Goal: Task Accomplishment & Management: Use online tool/utility

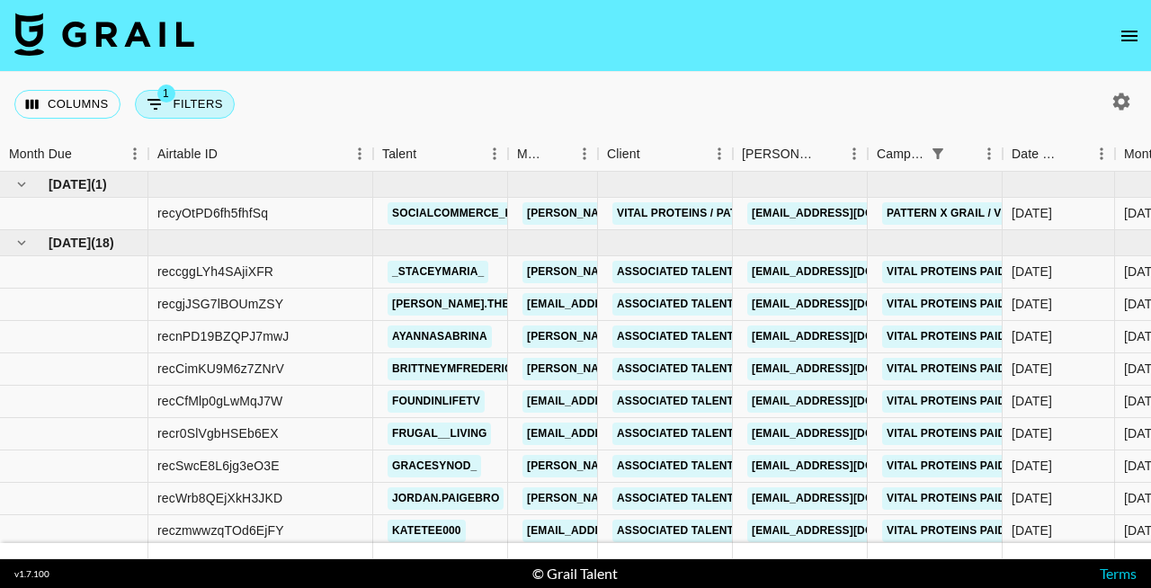
click at [200, 106] on button "1 Filters" at bounding box center [185, 104] width 100 height 29
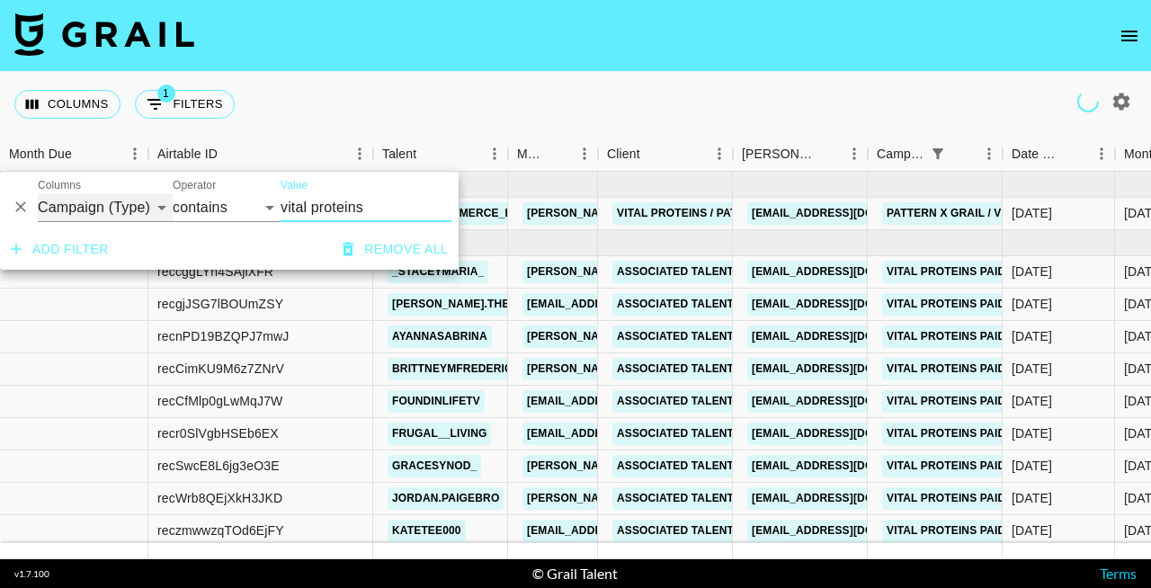
click at [70, 209] on select "Grail Platform ID Airtable ID Talent Manager Client [PERSON_NAME] Campaign (Typ…" at bounding box center [105, 207] width 135 height 29
select select "talentName"
click at [38, 193] on select "Grail Platform ID Airtable ID Talent Manager Client [PERSON_NAME] Campaign (Typ…" at bounding box center [105, 207] width 135 height 29
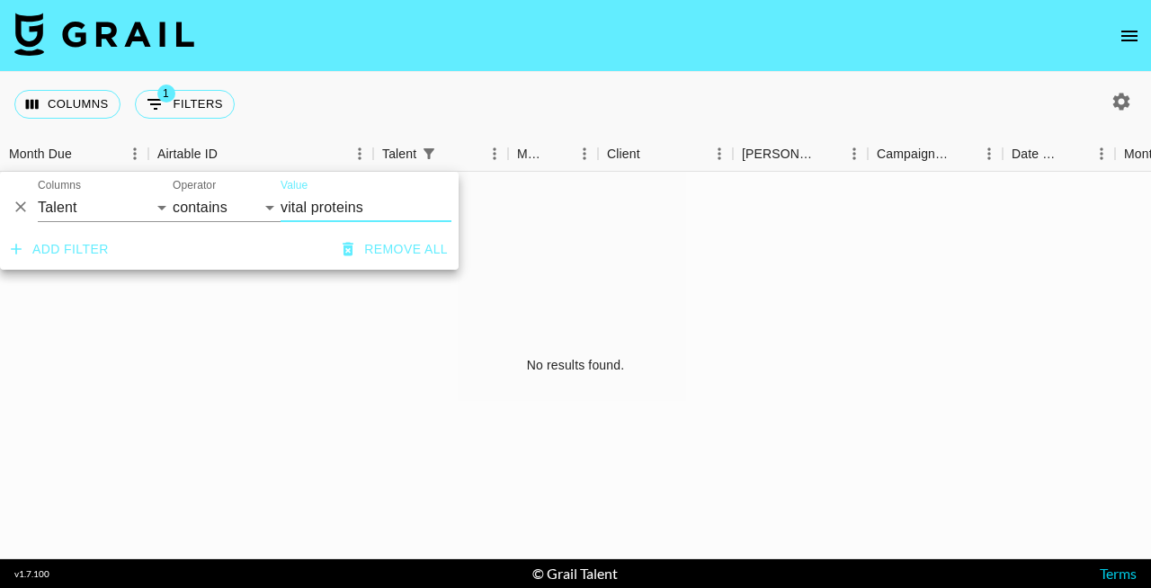
drag, startPoint x: 373, startPoint y: 209, endPoint x: 253, endPoint y: 210, distance: 120.5
click at [253, 210] on div "And Or Columns Grail Platform ID Airtable ID Talent Manager Client [PERSON_NAME…" at bounding box center [229, 201] width 458 height 58
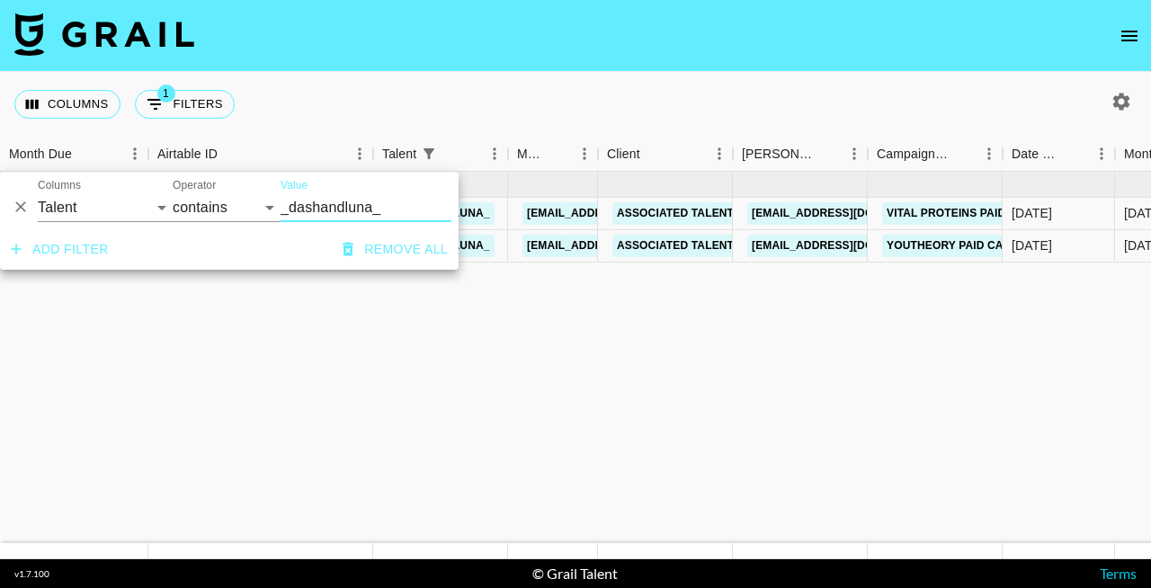
type input "_dashandluna_"
drag, startPoint x: 253, startPoint y: 210, endPoint x: 557, endPoint y: 101, distance: 323.9
click at [557, 101] on div "Columns 1 Filters + Booking" at bounding box center [575, 104] width 1151 height 65
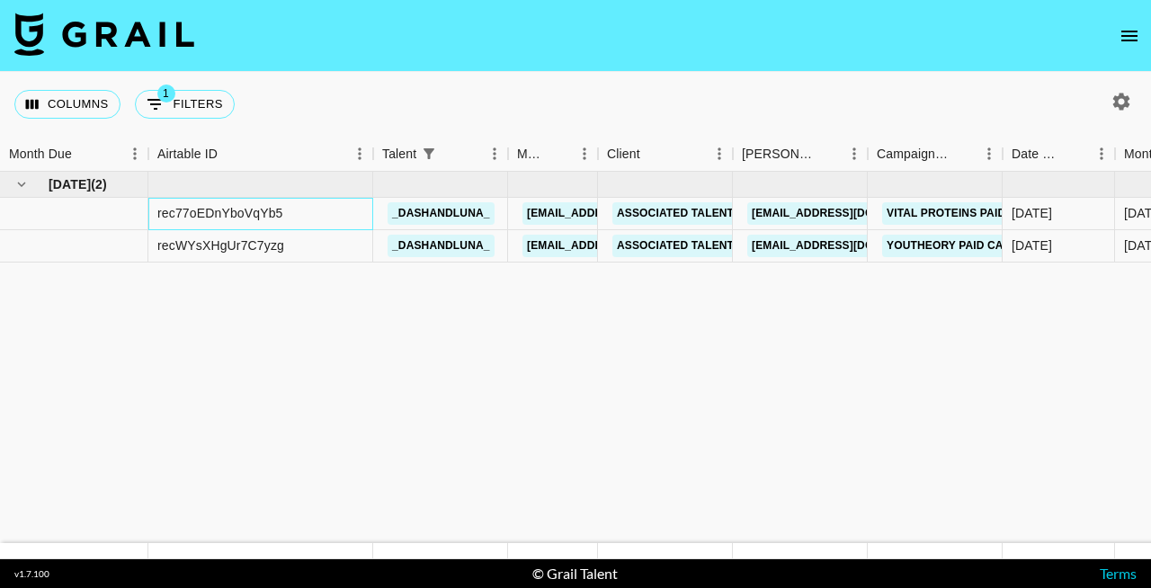
drag, startPoint x: 557, startPoint y: 101, endPoint x: 273, endPoint y: 218, distance: 307.2
click at [273, 218] on div "rec77oEDnYboVqYb5" at bounding box center [220, 213] width 126 height 18
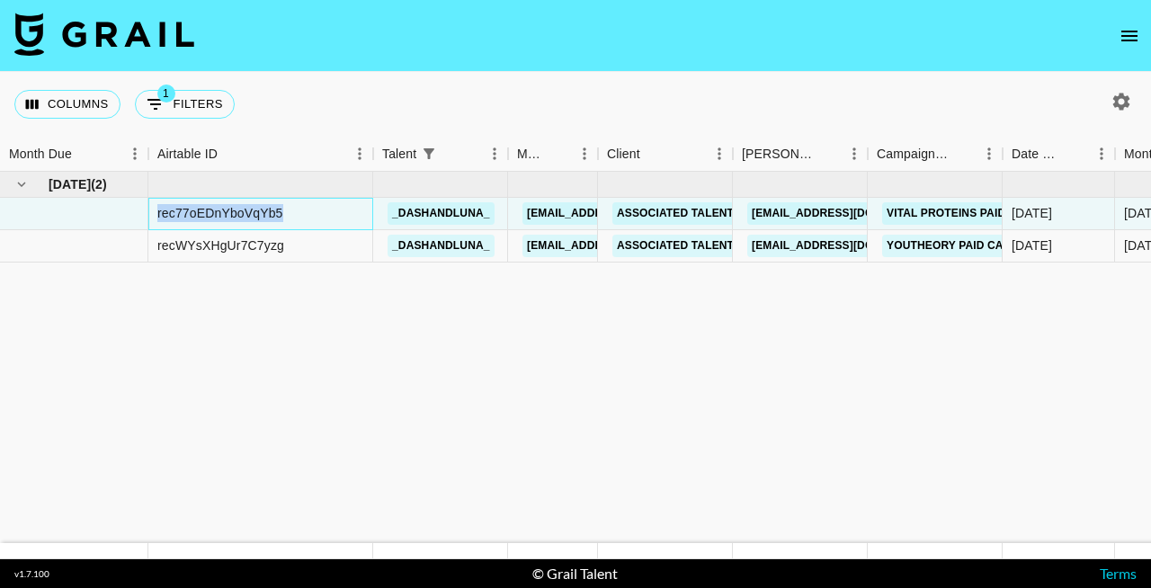
copy div "rec77oEDnYboVqYb5"
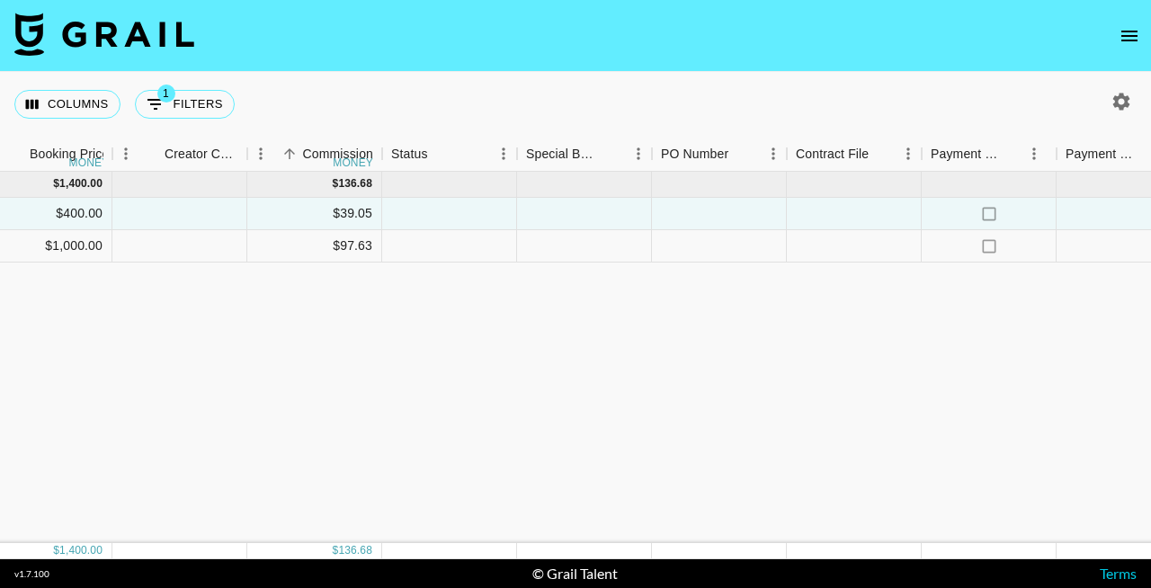
scroll to position [0, 1270]
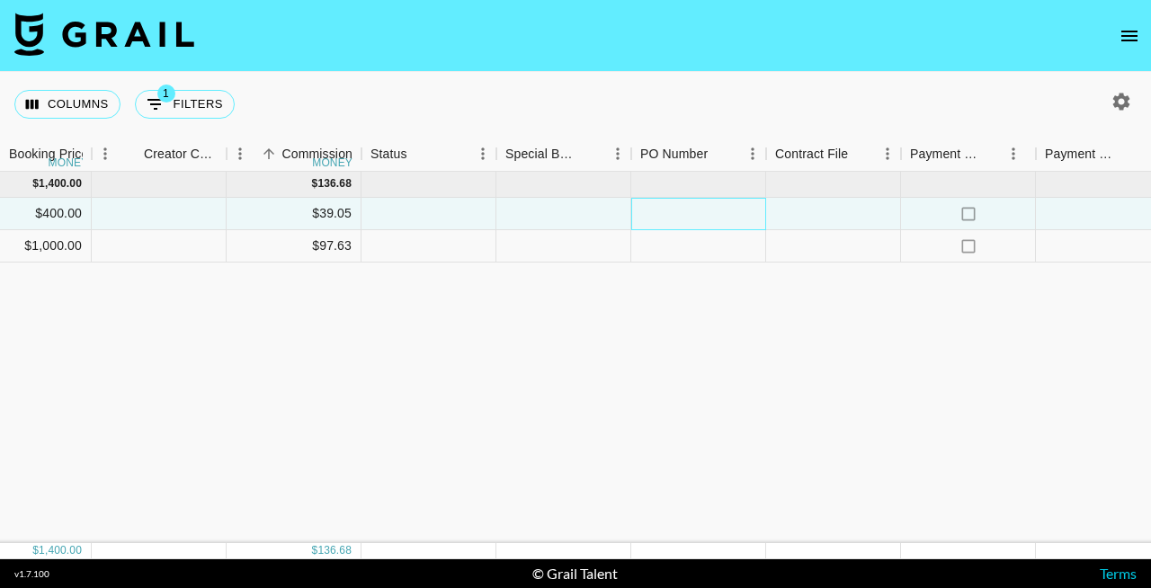
click at [728, 207] on div at bounding box center [698, 214] width 135 height 32
type input "rec77oEDnYboVqYb5"
click at [600, 332] on div "[DATE] ( 2 ) $ 1,400.00 $ 136.68 rec77oEDnYboVqYb5 _dashandluna_ [EMAIL_ADDRESS…" at bounding box center [54, 357] width 2648 height 371
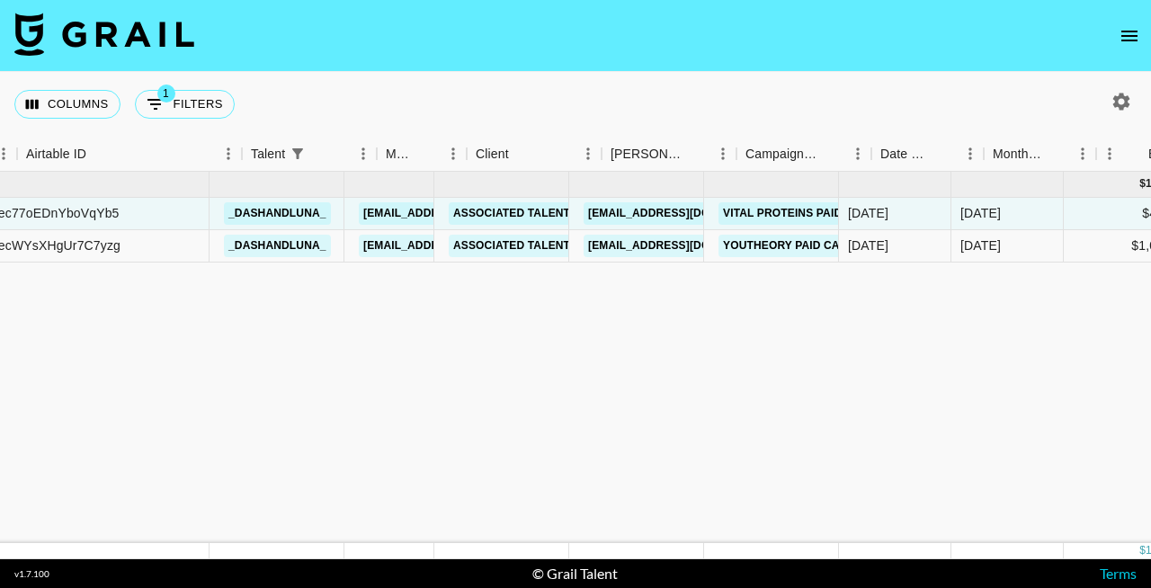
scroll to position [0, 121]
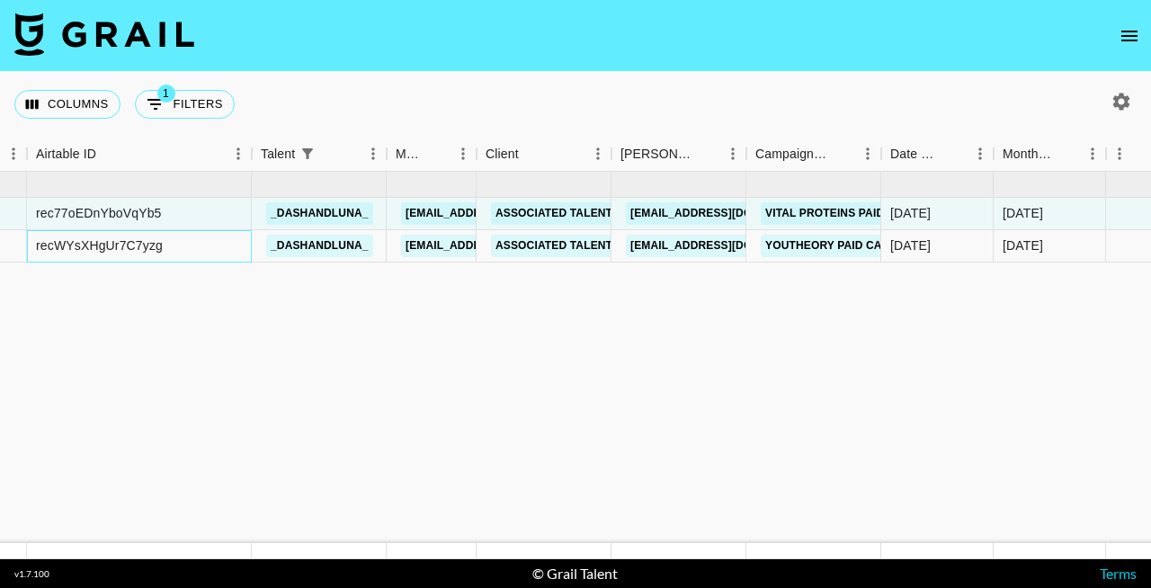
drag, startPoint x: 273, startPoint y: 218, endPoint x: 126, endPoint y: 248, distance: 150.6
click at [126, 248] on div "recWYsXHgUr7C7yzg" at bounding box center [99, 245] width 127 height 18
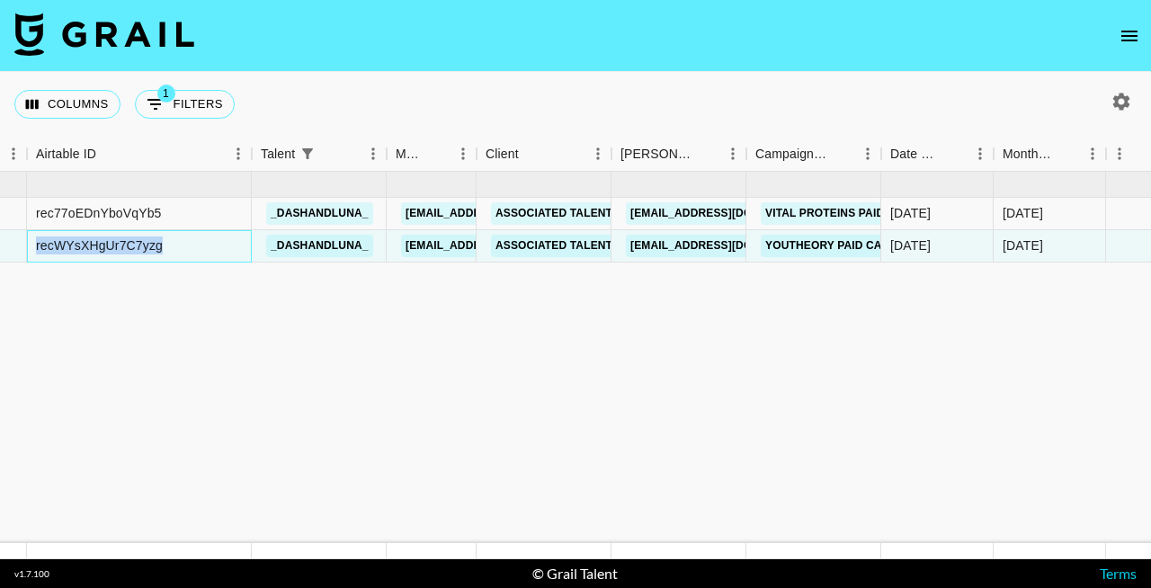
click at [126, 248] on div "recWYsXHgUr7C7yzg" at bounding box center [99, 245] width 127 height 18
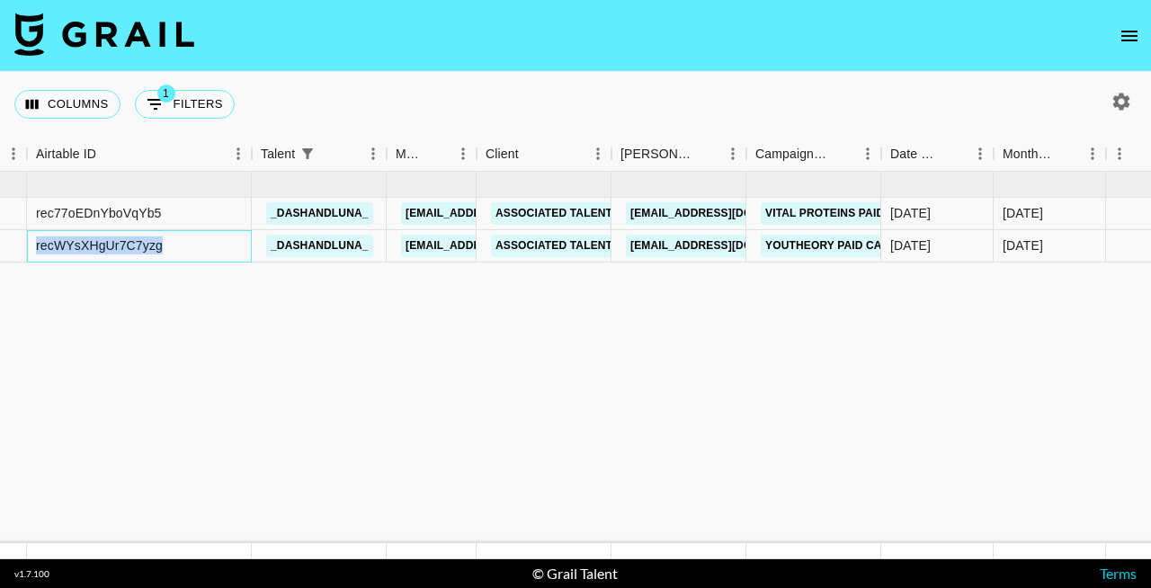
copy div "recWYsXHgUr7C7yzg"
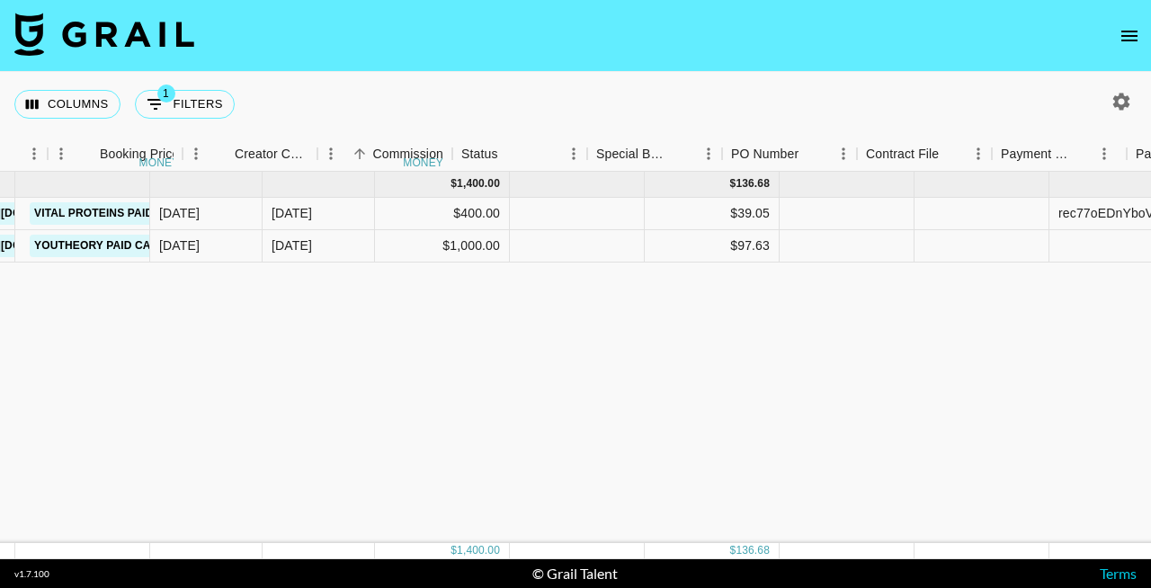
scroll to position [0, 1413]
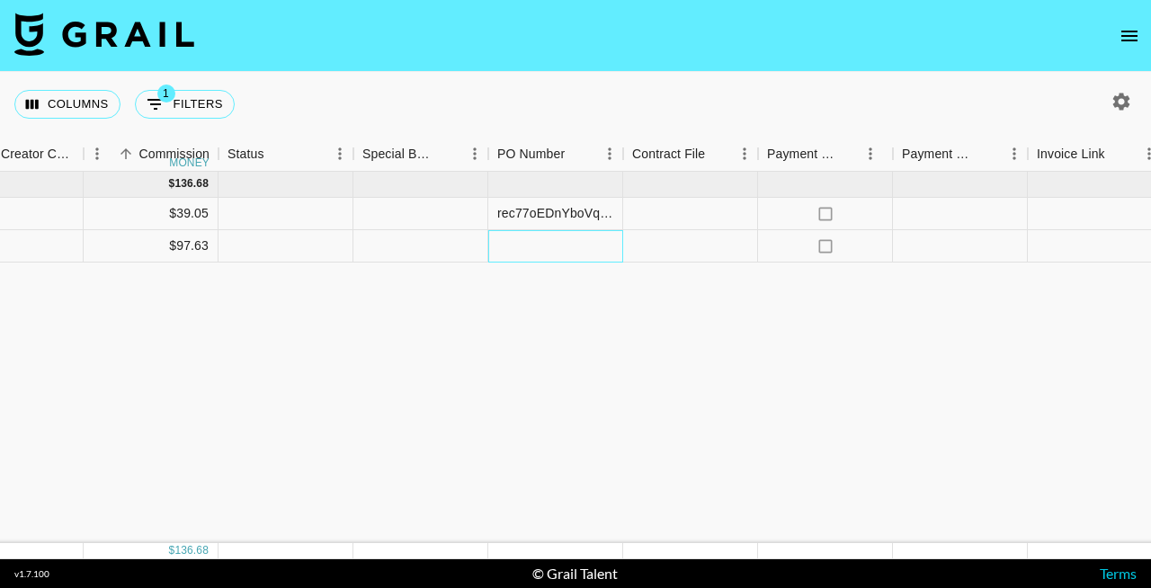
drag, startPoint x: 126, startPoint y: 248, endPoint x: 557, endPoint y: 243, distance: 431.5
click at [557, 243] on div at bounding box center [555, 246] width 135 height 32
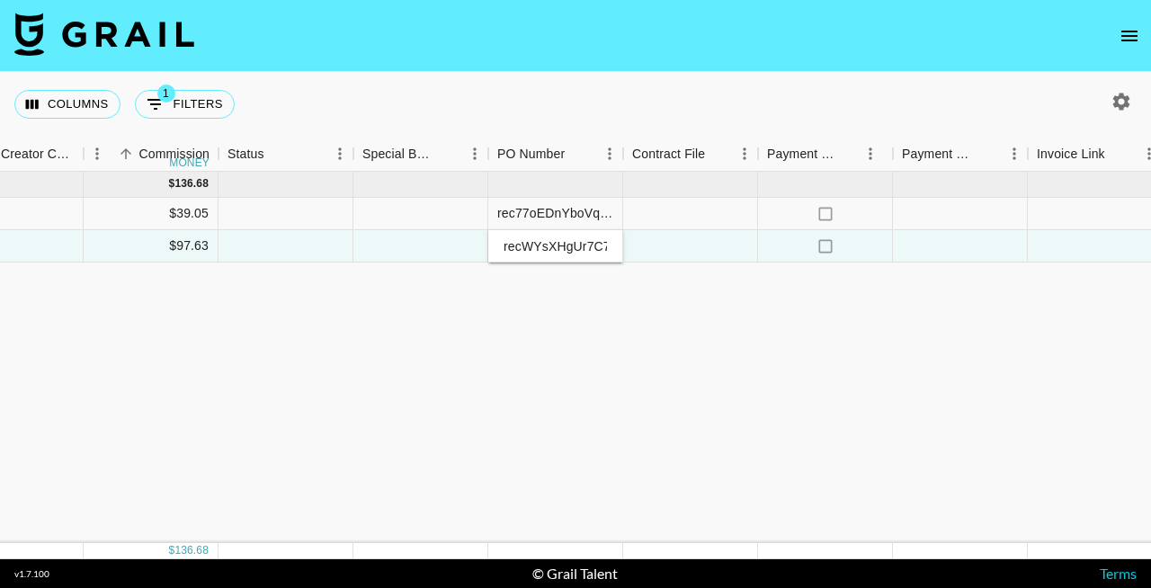
scroll to position [0, 23]
type input "recWYsXHgUr7C7yzg"
drag, startPoint x: 557, startPoint y: 243, endPoint x: 505, endPoint y: 343, distance: 112.6
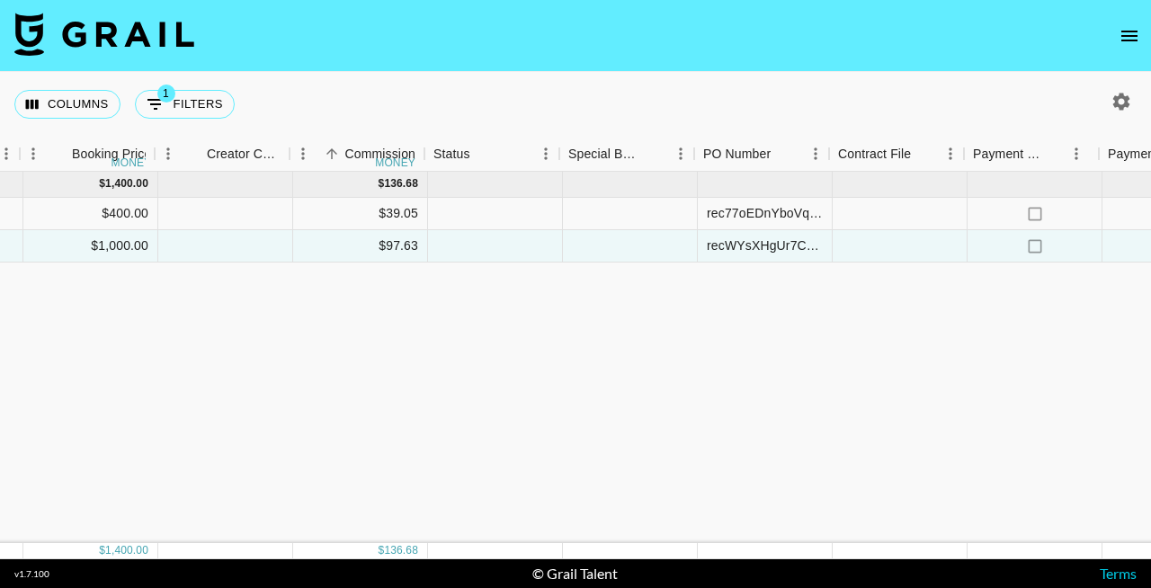
scroll to position [0, 1203]
click at [612, 207] on div at bounding box center [631, 214] width 135 height 32
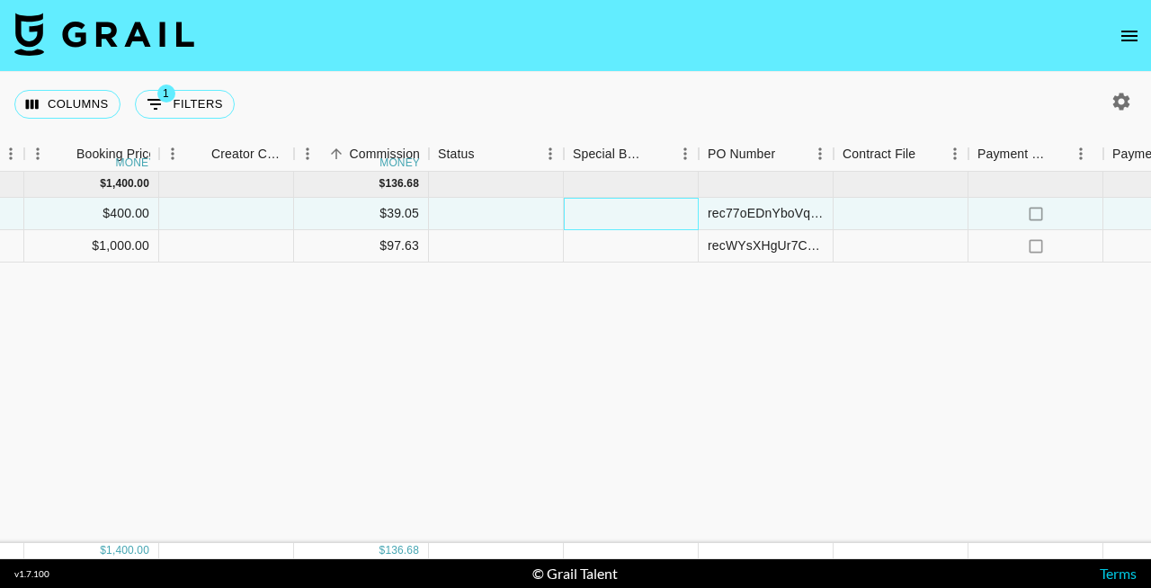
click at [612, 207] on div at bounding box center [631, 214] width 135 height 32
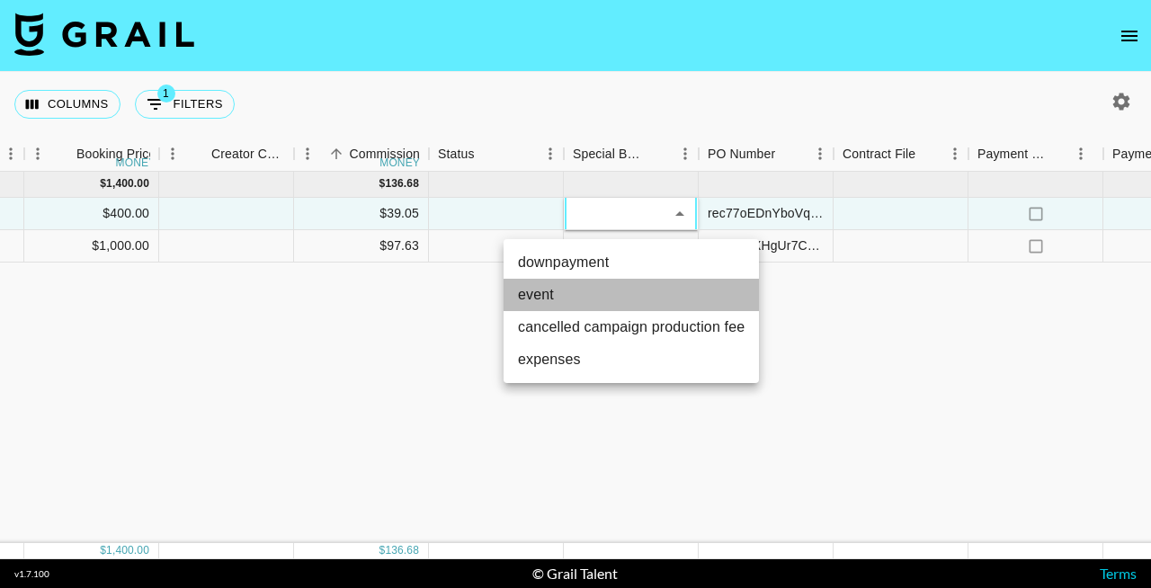
drag, startPoint x: 505, startPoint y: 343, endPoint x: 544, endPoint y: 291, distance: 64.2
click at [544, 291] on li "event" at bounding box center [630, 295] width 255 height 32
type input "event"
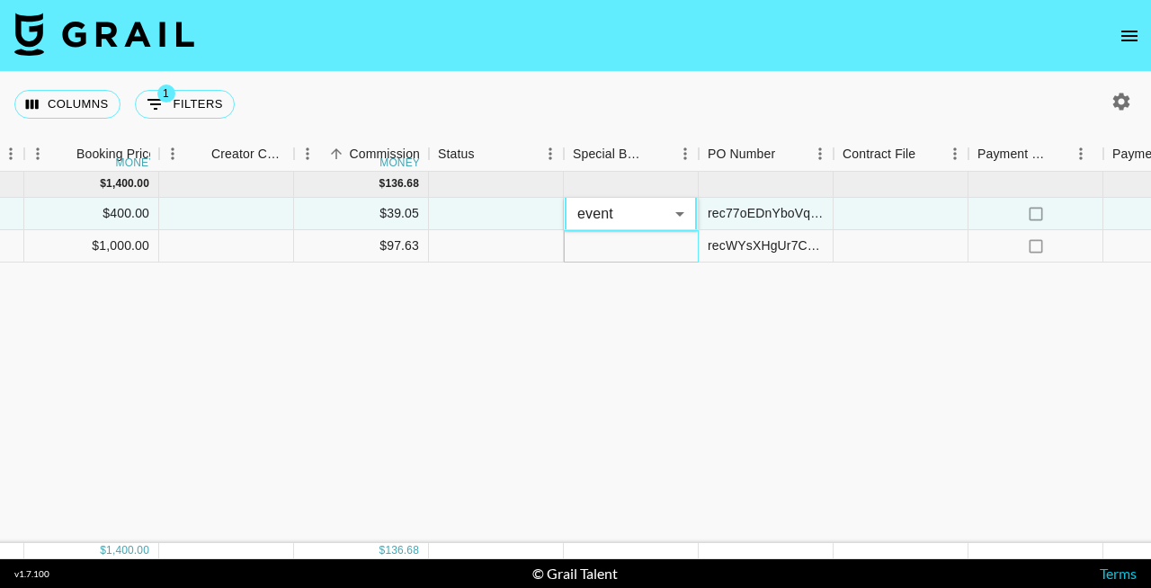
drag, startPoint x: 544, startPoint y: 291, endPoint x: 610, endPoint y: 262, distance: 72.0
click at [610, 262] on div at bounding box center [631, 246] width 135 height 32
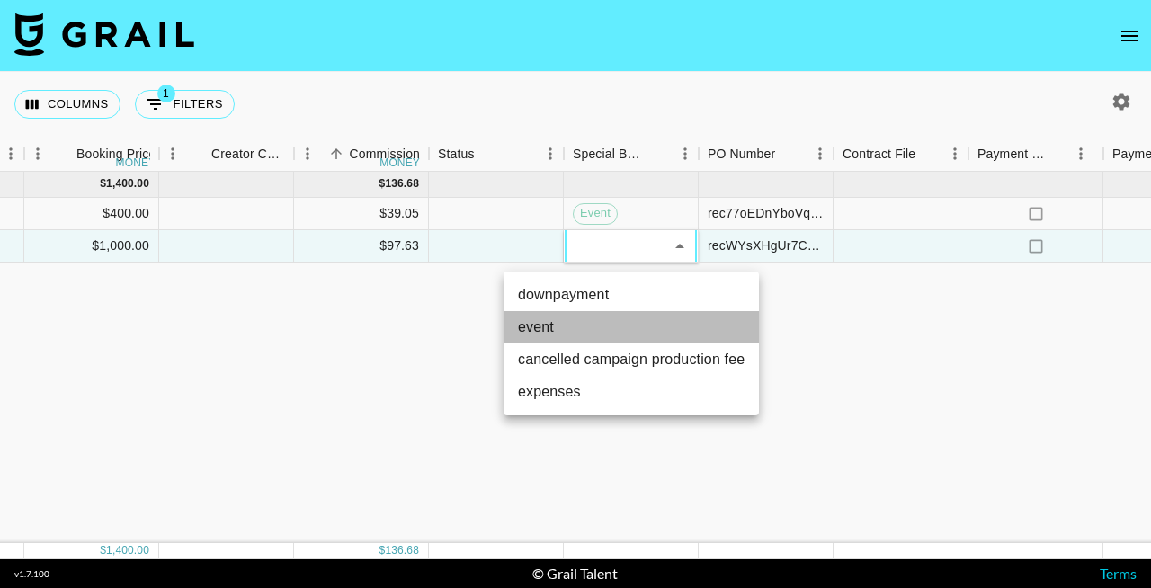
click at [570, 334] on li "event" at bounding box center [630, 327] width 255 height 32
type input "event"
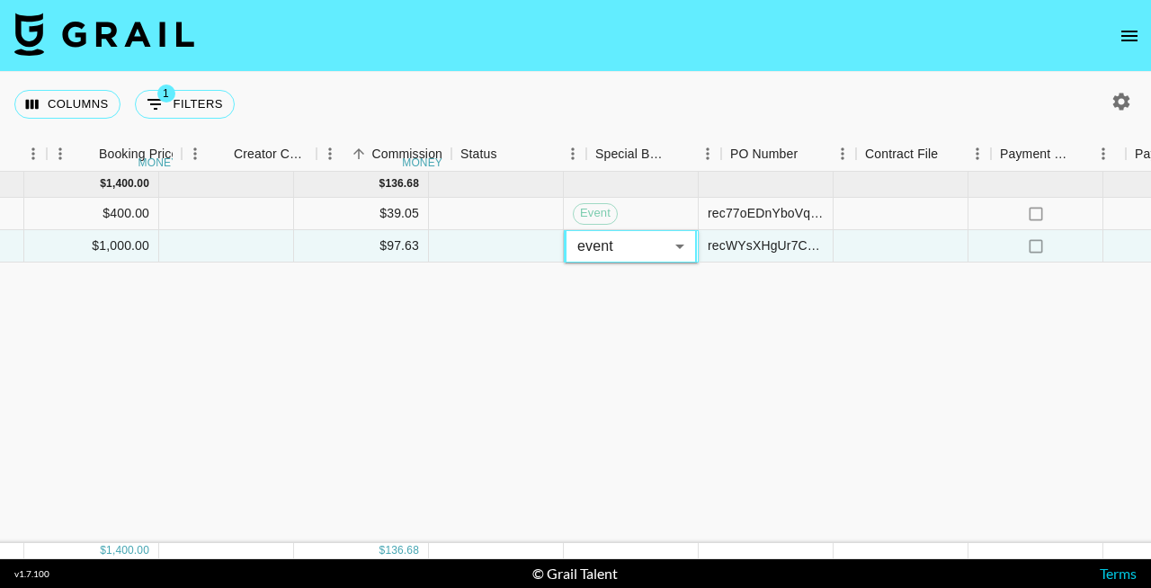
scroll to position [0, 1165]
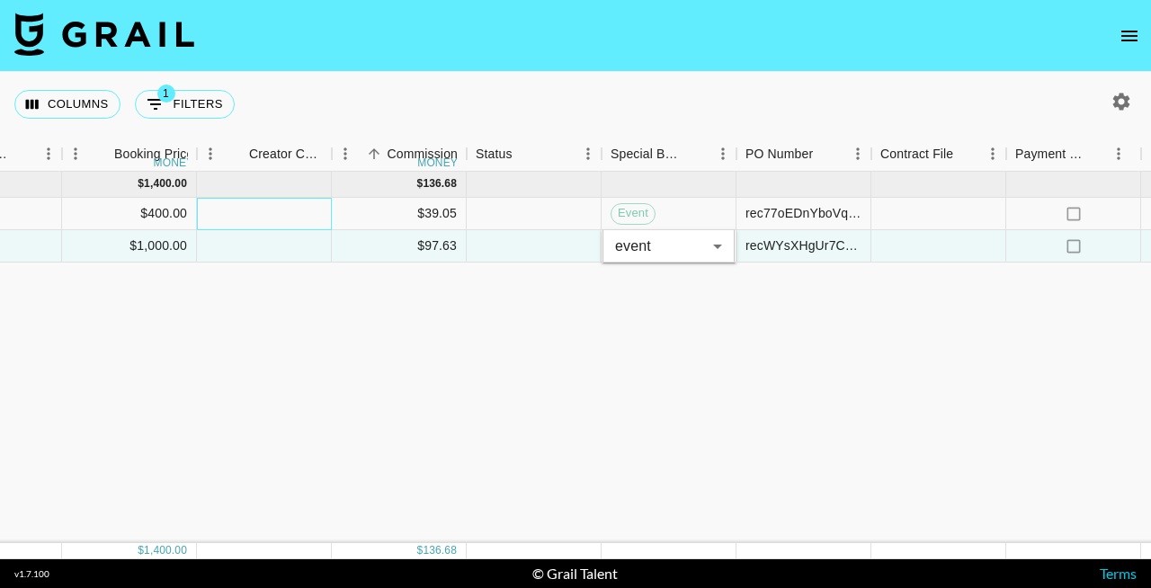
click at [316, 213] on div at bounding box center [264, 214] width 135 height 32
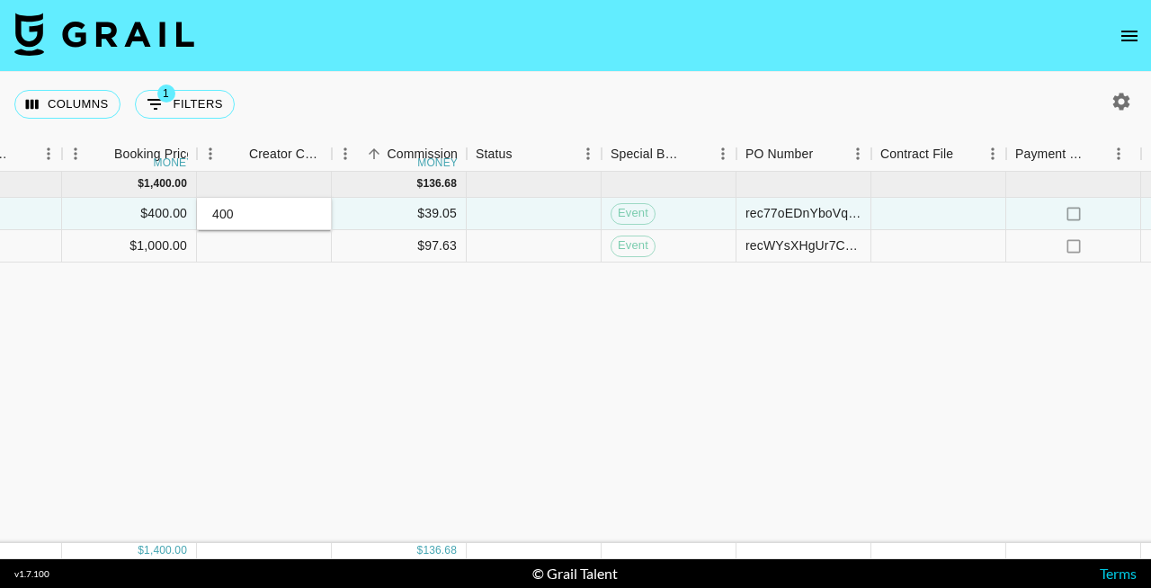
type input "400"
drag, startPoint x: 610, startPoint y: 262, endPoint x: 305, endPoint y: 250, distance: 305.0
click at [305, 250] on div at bounding box center [264, 246] width 135 height 32
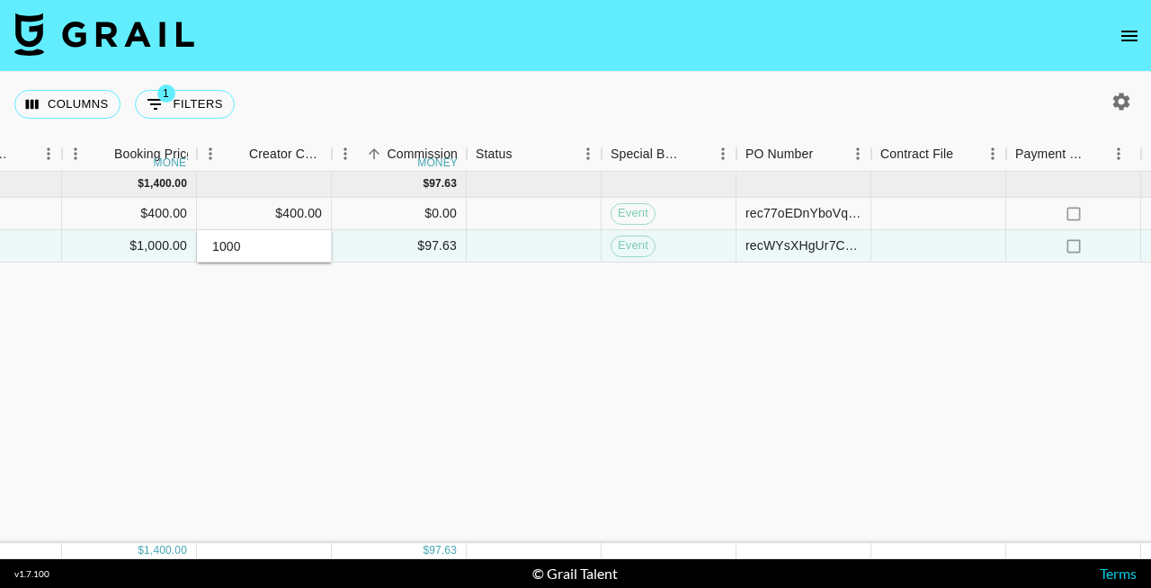
type input "1000"
drag, startPoint x: 305, startPoint y: 250, endPoint x: 355, endPoint y: 313, distance: 80.6
click at [355, 313] on div "[DATE] ( 2 ) $ 1,400.00 $ 97.63 rec77oEDnYboVqYb5 _dashandluna_ [EMAIL_ADDRESS]…" at bounding box center [159, 357] width 2648 height 371
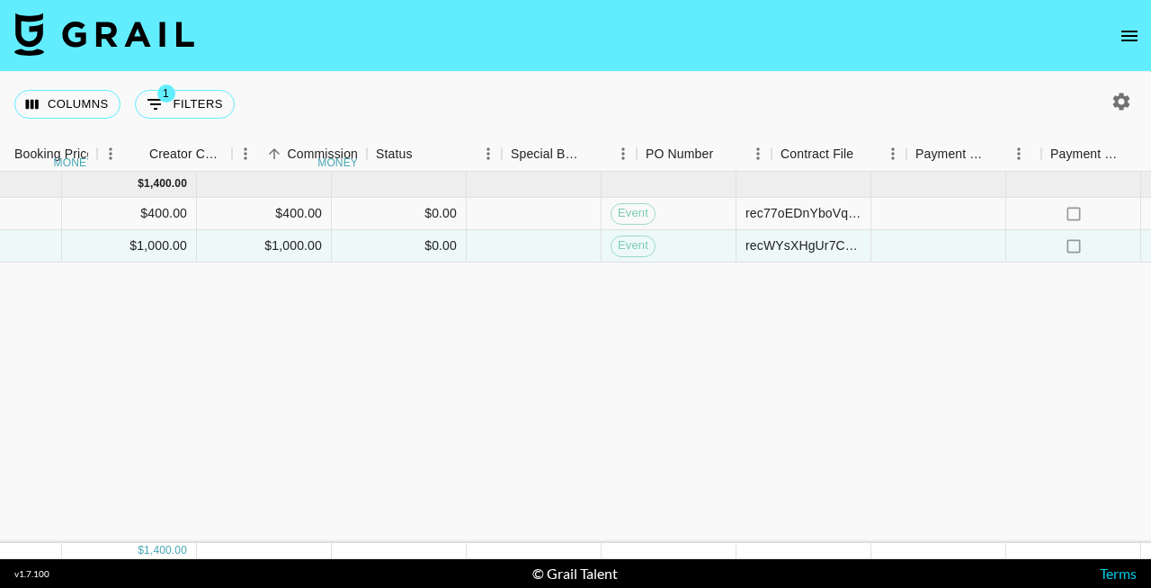
scroll to position [0, 1497]
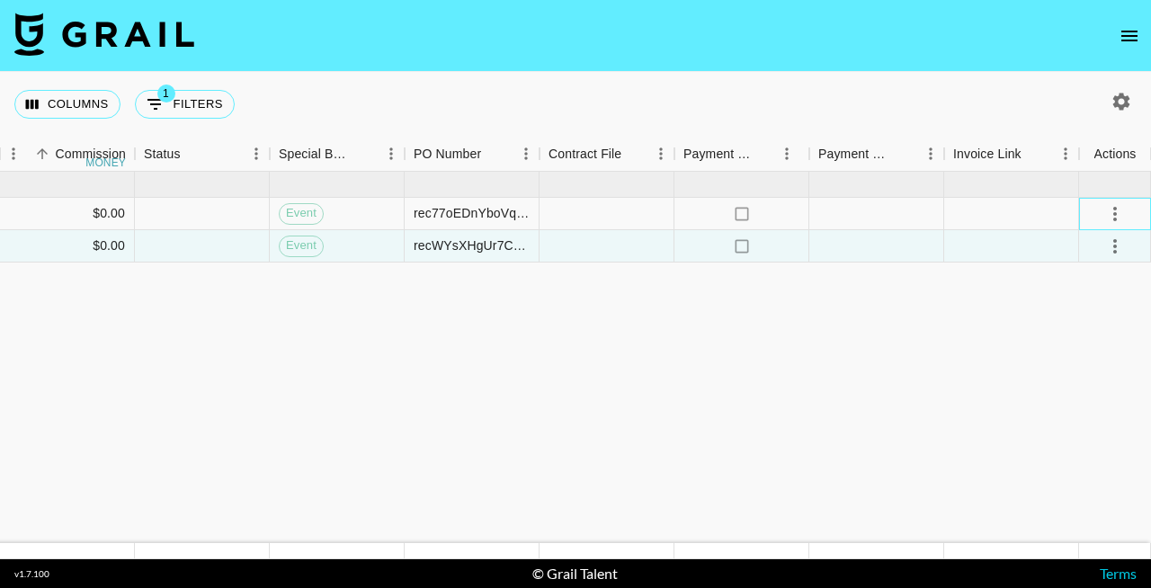
drag, startPoint x: 355, startPoint y: 313, endPoint x: 1139, endPoint y: 217, distance: 789.8
click at [1139, 217] on div at bounding box center [1115, 214] width 72 height 32
click at [1126, 217] on button "select merge strategy" at bounding box center [1114, 214] width 31 height 31
click at [1052, 378] on div "Approve" at bounding box center [1075, 382] width 55 height 22
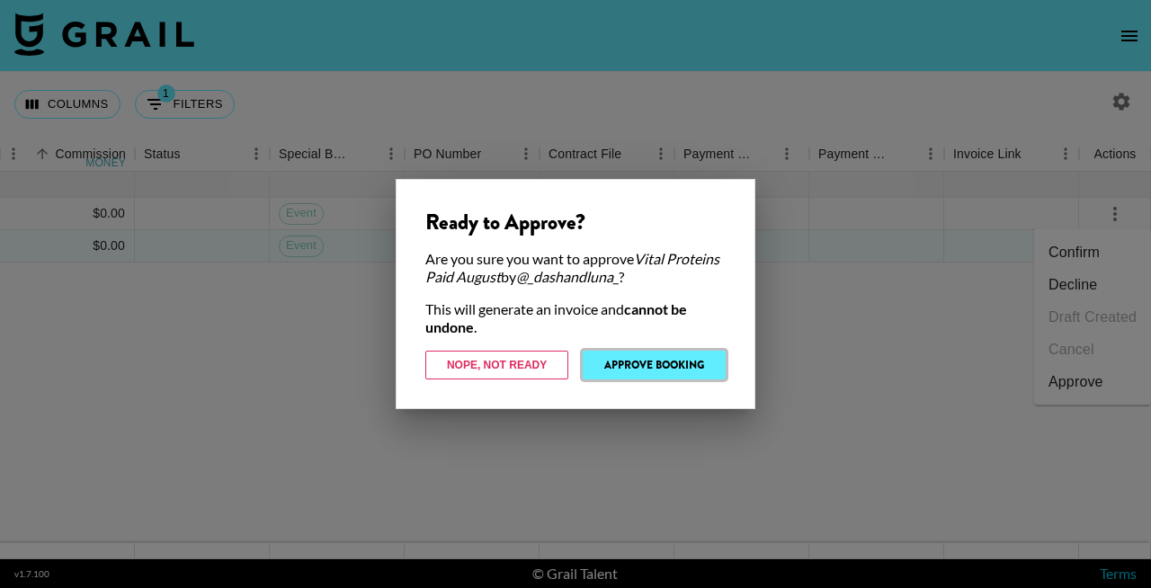
drag, startPoint x: 1139, startPoint y: 217, endPoint x: 703, endPoint y: 367, distance: 461.1
click at [703, 367] on button "Approve Booking" at bounding box center [654, 365] width 143 height 29
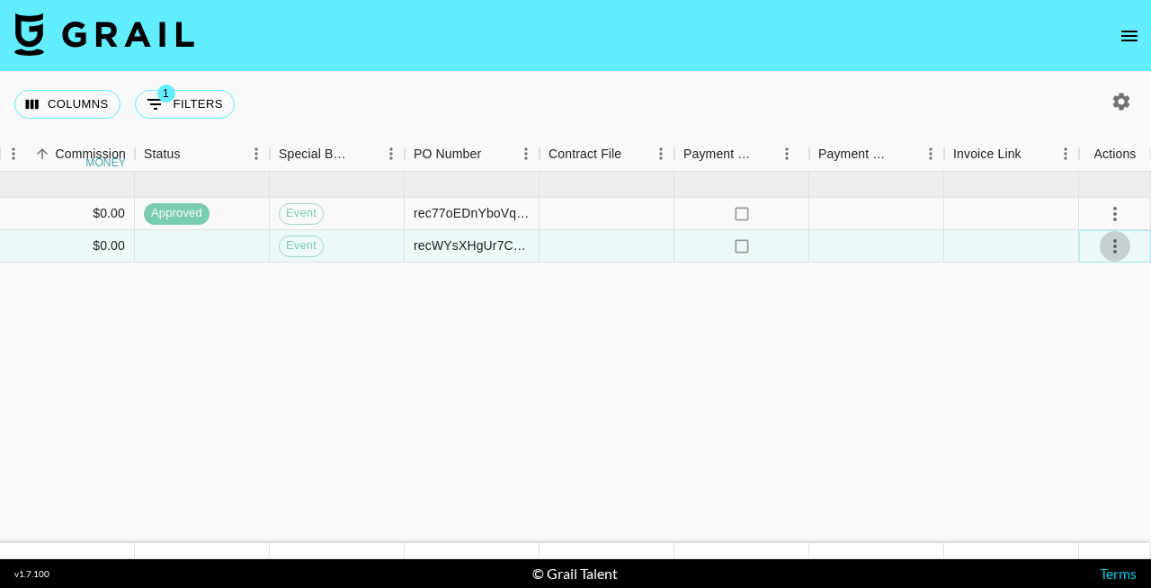
click at [1117, 248] on icon "select merge strategy" at bounding box center [1115, 247] width 22 height 22
click at [1051, 411] on div "Approve" at bounding box center [1075, 415] width 55 height 22
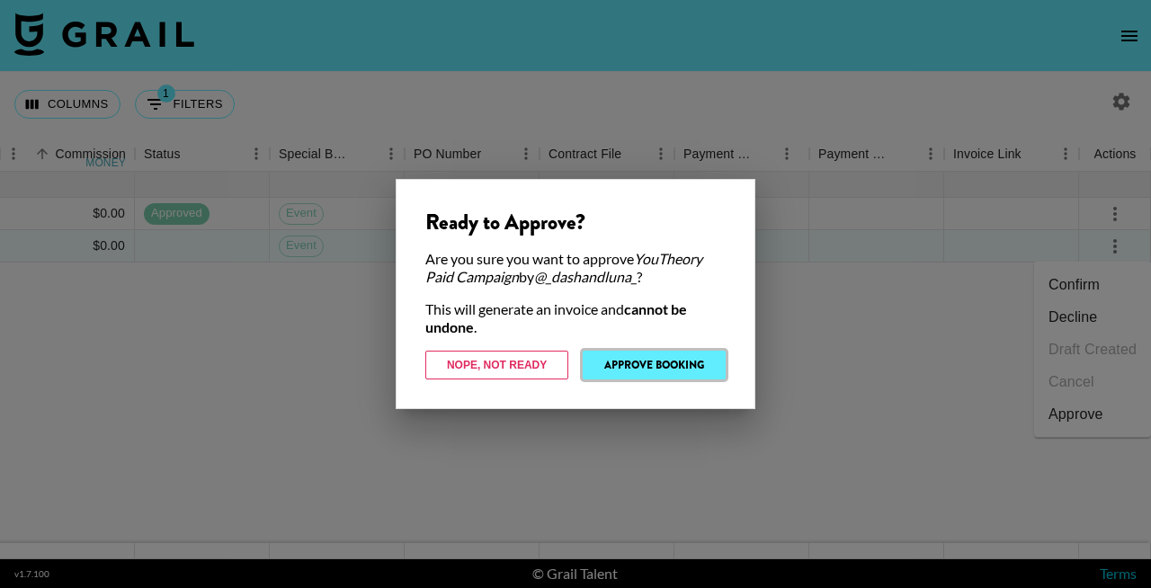
drag, startPoint x: 703, startPoint y: 367, endPoint x: 687, endPoint y: 367, distance: 16.2
click at [687, 367] on button "Approve Booking" at bounding box center [654, 365] width 143 height 29
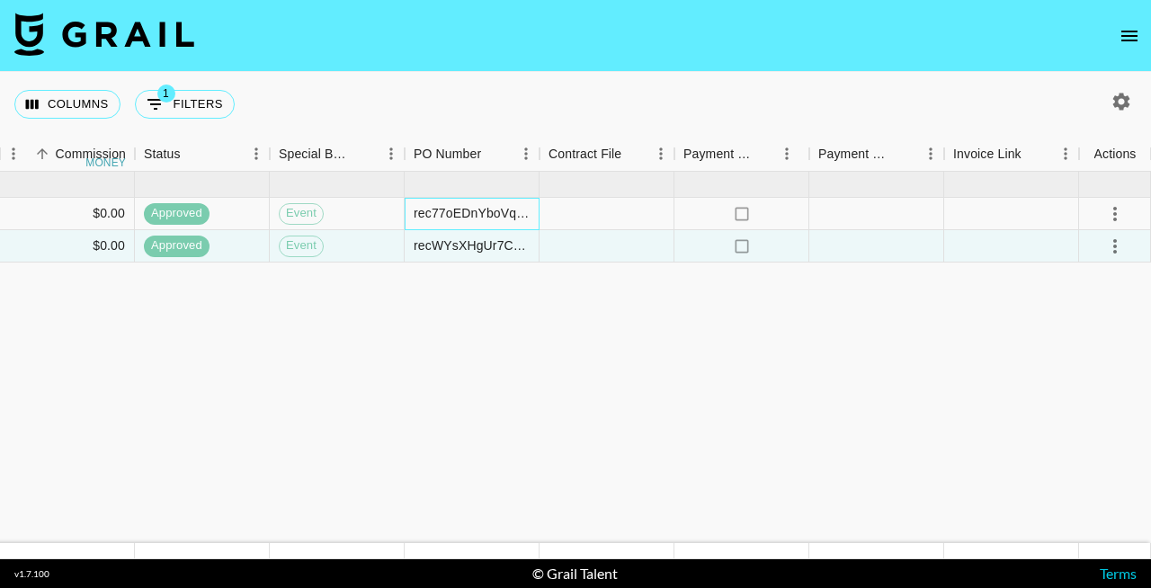
click at [489, 215] on div "rec77oEDnYboVqYb5" at bounding box center [472, 213] width 116 height 18
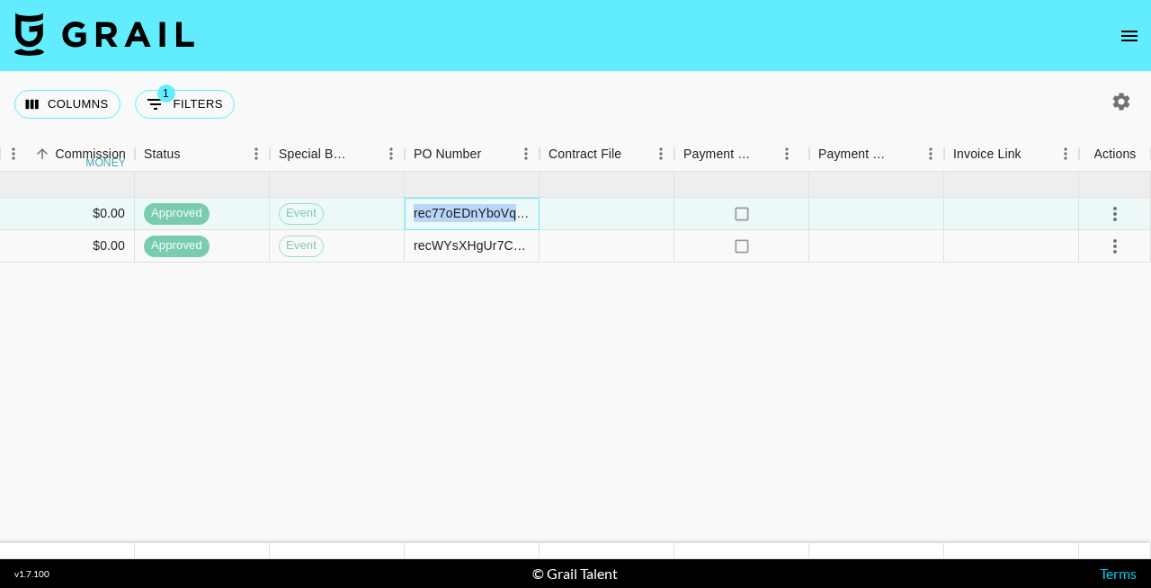
click at [489, 215] on div "rec77oEDnYboVqYb5" at bounding box center [472, 213] width 116 height 18
click at [502, 241] on div "recWYsXHgUr7C7yzg" at bounding box center [472, 245] width 116 height 18
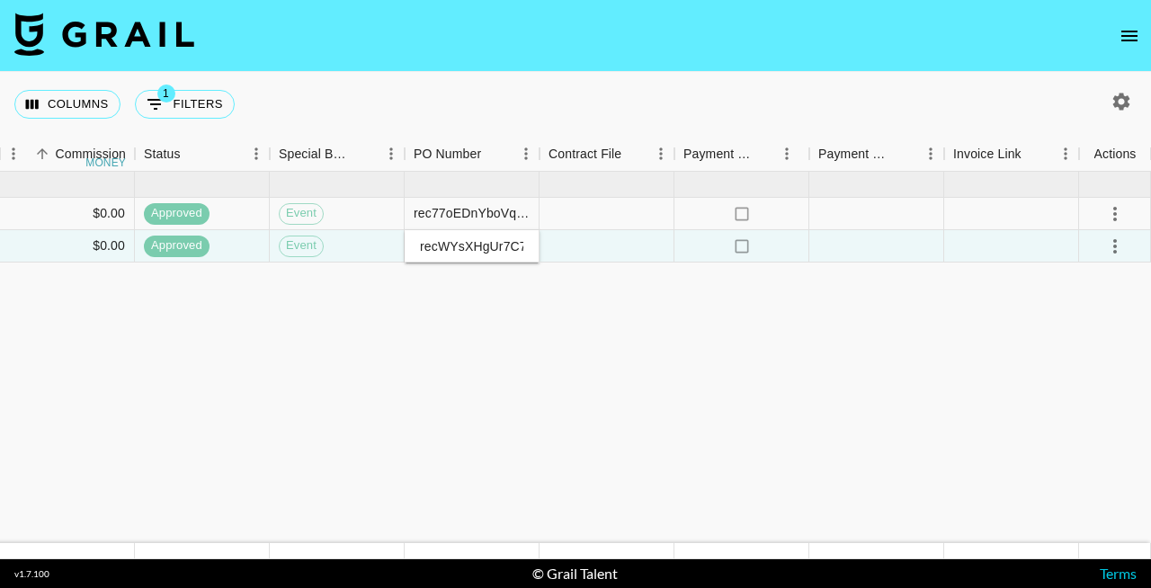
scroll to position [0, 23]
